Goal: Use online tool/utility: Utilize a website feature to perform a specific function

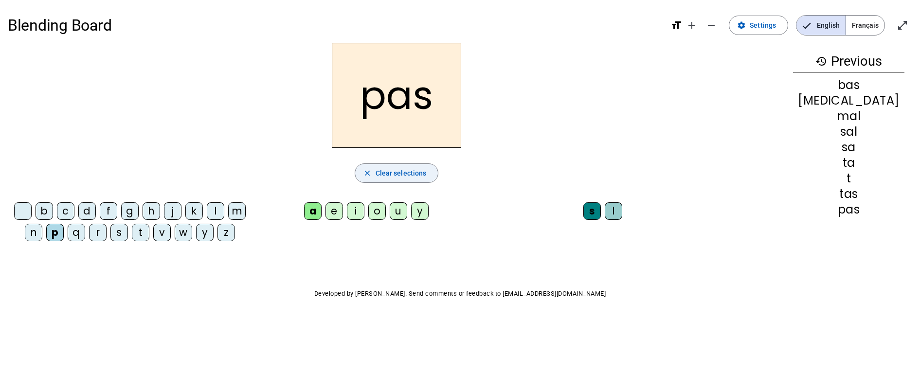
click at [410, 176] on span "Clear selections" at bounding box center [400, 173] width 51 height 12
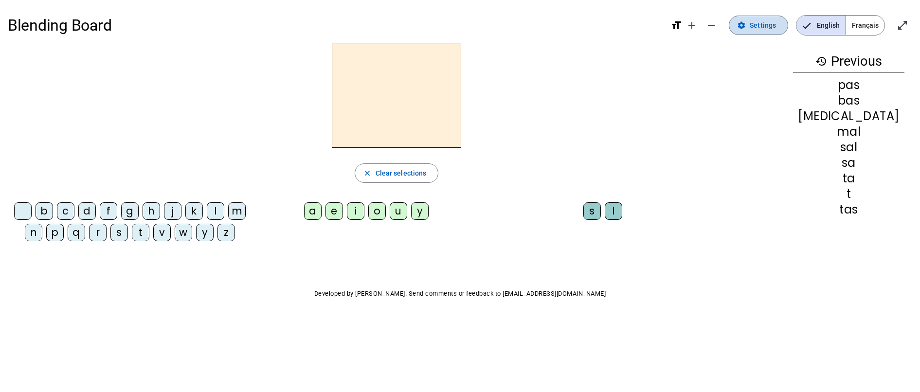
click at [748, 32] on span at bounding box center [758, 25] width 58 height 23
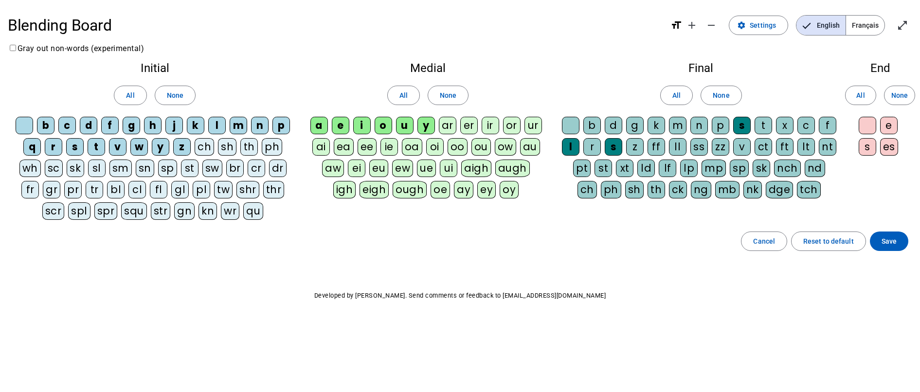
click at [585, 145] on div "r" at bounding box center [592, 147] width 18 height 18
click at [613, 148] on div "s" at bounding box center [614, 147] width 18 height 18
click at [735, 124] on div "s" at bounding box center [742, 126] width 18 height 18
click at [890, 239] on span "Save" at bounding box center [888, 241] width 15 height 12
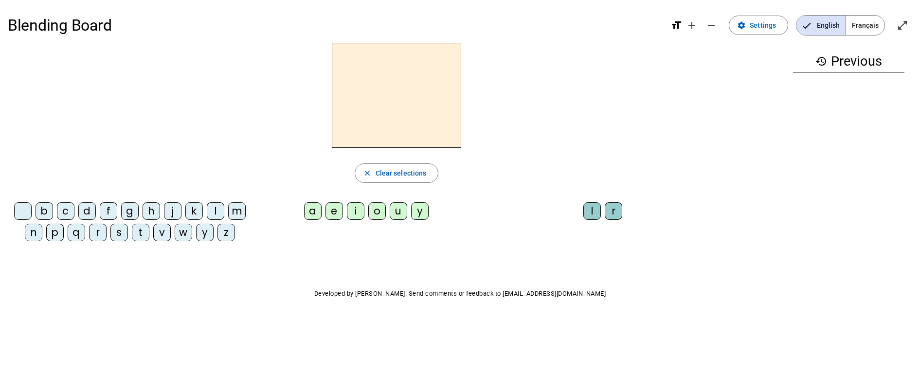
click at [233, 212] on div "m" at bounding box center [237, 211] width 18 height 18
click at [308, 212] on div "a" at bounding box center [313, 211] width 18 height 18
click at [594, 210] on div "l" at bounding box center [592, 211] width 18 height 18
click at [358, 213] on div "i" at bounding box center [356, 211] width 18 height 18
click at [123, 238] on div "s" at bounding box center [119, 233] width 18 height 18
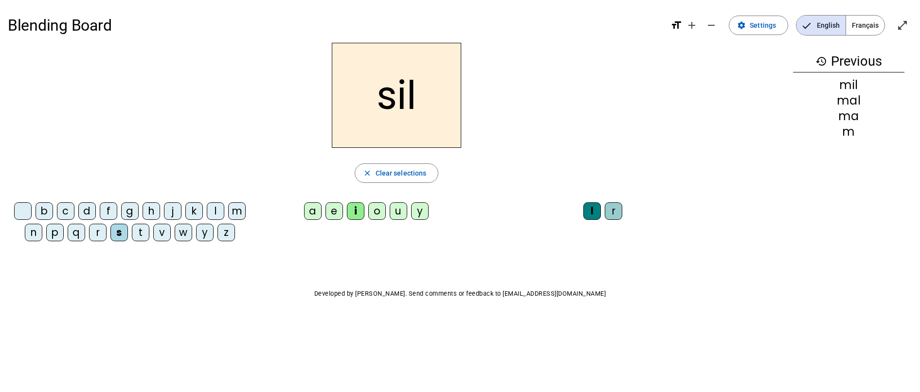
click at [598, 214] on div "l" at bounding box center [592, 211] width 18 height 18
click at [410, 177] on span "Clear selections" at bounding box center [400, 173] width 51 height 12
click at [120, 235] on div "s" at bounding box center [119, 233] width 18 height 18
click at [357, 214] on div "i" at bounding box center [356, 211] width 18 height 18
click at [311, 210] on div "a" at bounding box center [313, 211] width 18 height 18
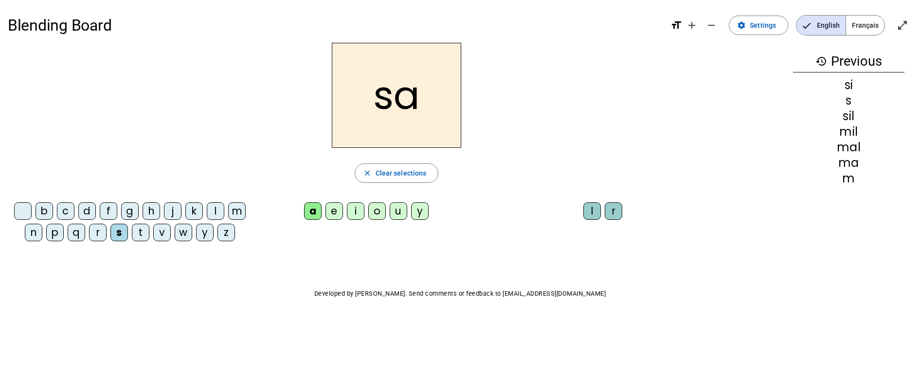
click at [402, 212] on div "u" at bounding box center [399, 211] width 18 height 18
click at [88, 209] on div "d" at bounding box center [87, 211] width 18 height 18
click at [117, 237] on div "s" at bounding box center [119, 233] width 18 height 18
click at [614, 211] on div "r" at bounding box center [614, 211] width 18 height 18
click at [239, 212] on div "m" at bounding box center [237, 211] width 18 height 18
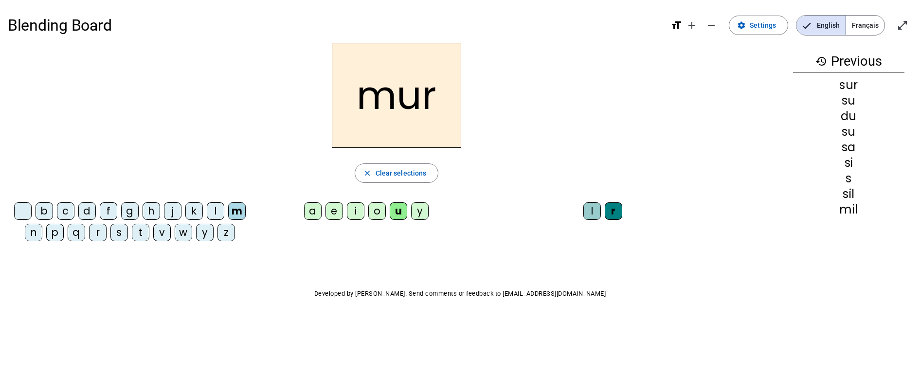
click at [90, 211] on div "d" at bounding box center [87, 211] width 18 height 18
click at [540, 84] on div "dur" at bounding box center [396, 95] width 777 height 105
